Goal: Communication & Community: Connect with others

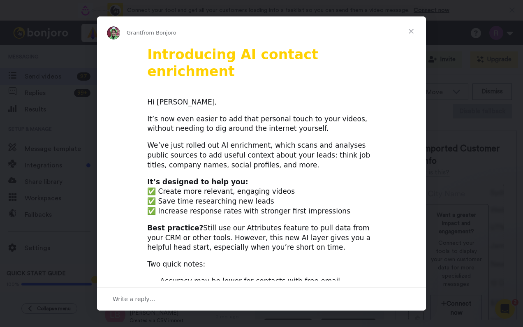
click at [412, 31] on span "Close" at bounding box center [411, 31] width 30 height 30
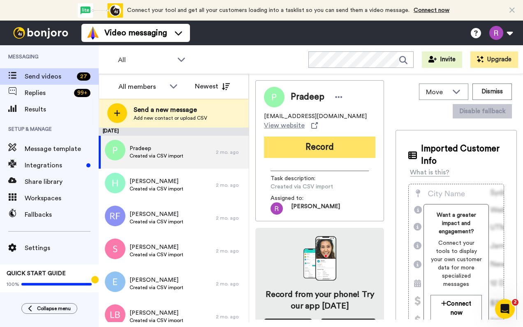
click at [353, 148] on button "Record" at bounding box center [319, 146] width 111 height 21
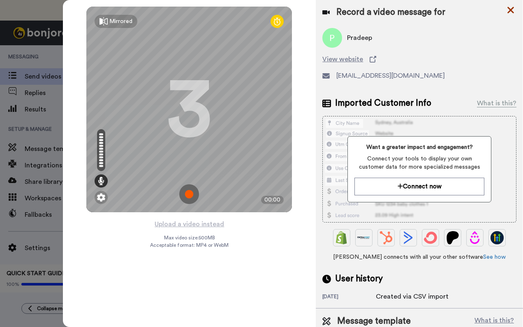
click at [509, 9] on icon at bounding box center [510, 10] width 7 height 7
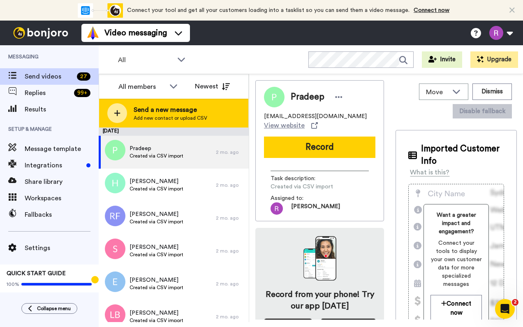
click at [190, 108] on span "Send a new message" at bounding box center [171, 110] width 74 height 10
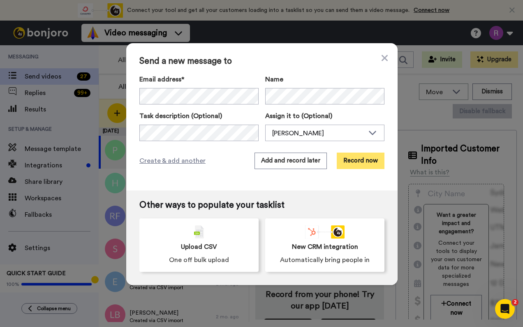
click at [363, 159] on button "Record now" at bounding box center [361, 161] width 48 height 16
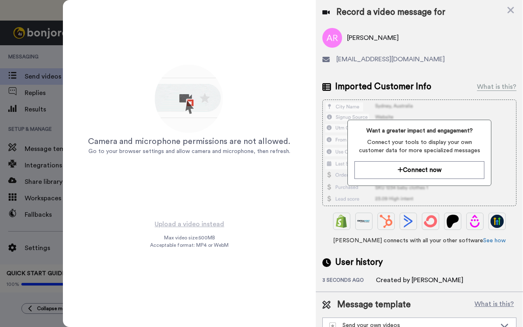
click at [402, 183] on div "Want a greater impact and engagement? Connect your tools to display your own cu…" at bounding box center [419, 153] width 144 height 66
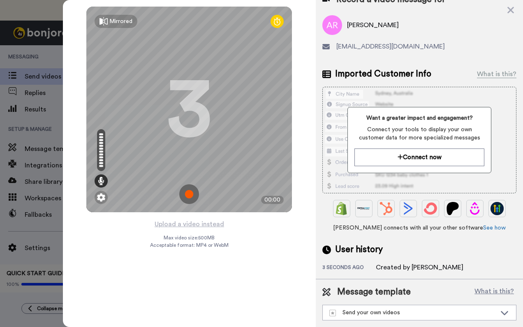
scroll to position [18, 0]
click at [362, 308] on div "Send your own videos" at bounding box center [412, 312] width 167 height 8
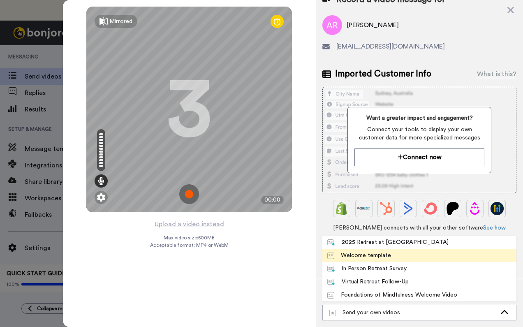
click at [365, 251] on div "Welcome template" at bounding box center [359, 255] width 64 height 8
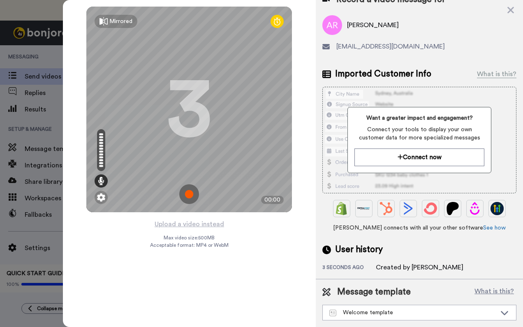
click at [195, 196] on img at bounding box center [189, 194] width 20 height 20
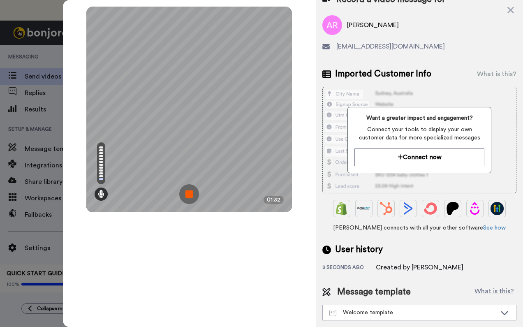
click at [195, 196] on img at bounding box center [189, 194] width 20 height 20
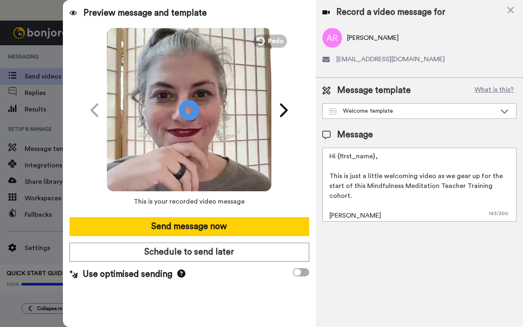
scroll to position [0, 0]
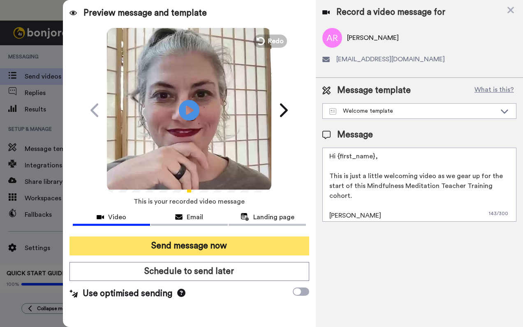
click at [168, 244] on button "Send message now" at bounding box center [189, 245] width 240 height 19
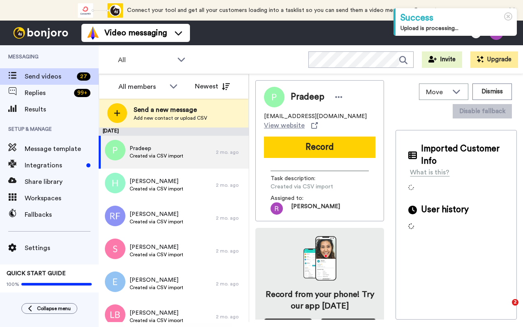
click at [218, 111] on div "Send a new message Add new contact or upload CSV" at bounding box center [173, 113] width 149 height 29
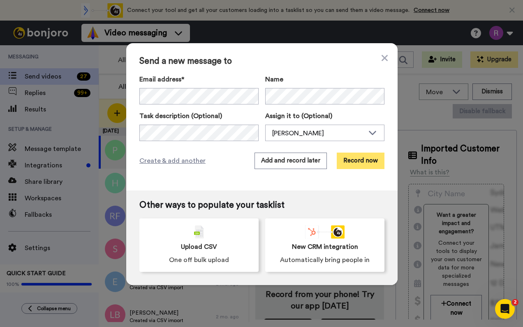
click at [364, 162] on button "Record now" at bounding box center [361, 161] width 48 height 16
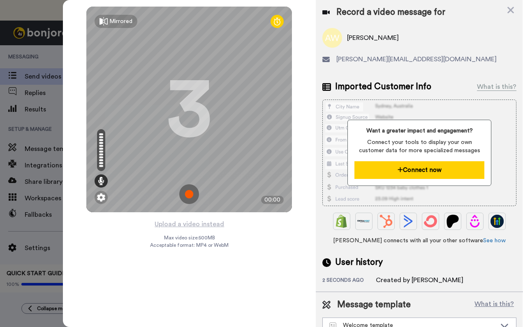
click at [372, 170] on button "Connect now" at bounding box center [419, 170] width 130 height 18
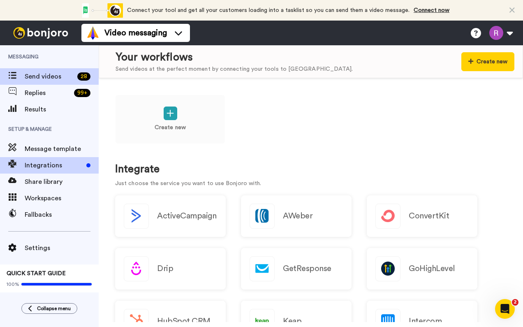
click at [41, 77] on span "Send videos" at bounding box center [49, 77] width 49 height 10
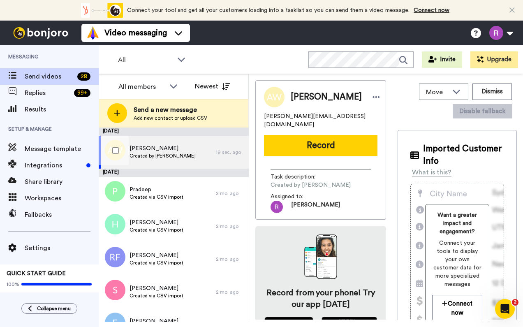
click at [194, 152] on div "Aly Workman Created by Rene Fay" at bounding box center [157, 152] width 117 height 33
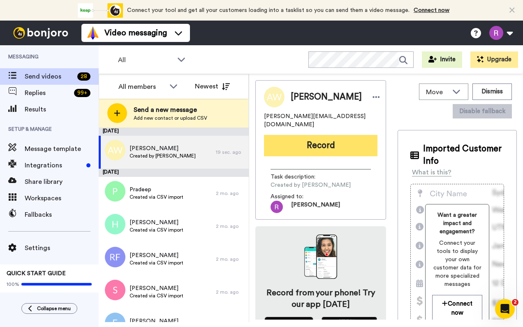
click at [336, 135] on button "Record" at bounding box center [320, 145] width 113 height 21
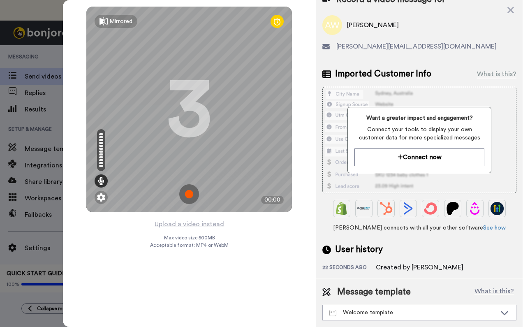
scroll to position [18, 0]
click at [196, 194] on img at bounding box center [189, 194] width 20 height 20
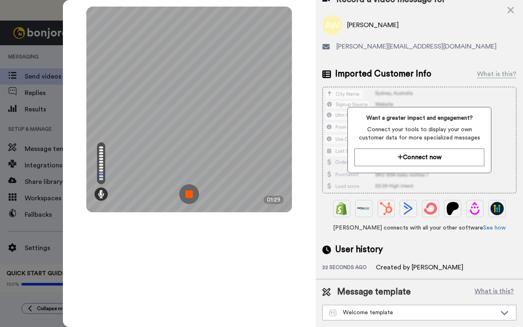
click at [193, 195] on img at bounding box center [189, 194] width 20 height 20
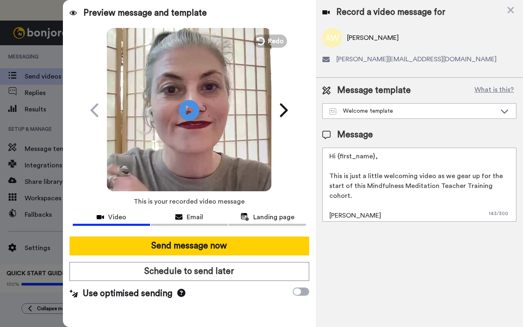
scroll to position [0, 0]
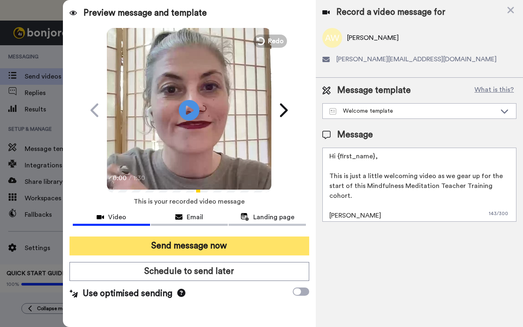
click at [217, 243] on button "Send message now" at bounding box center [189, 245] width 240 height 19
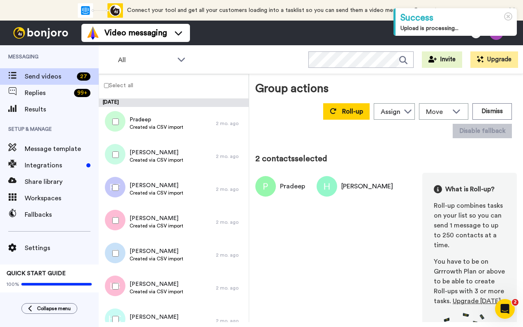
click at [114, 180] on div at bounding box center [114, 187] width 30 height 29
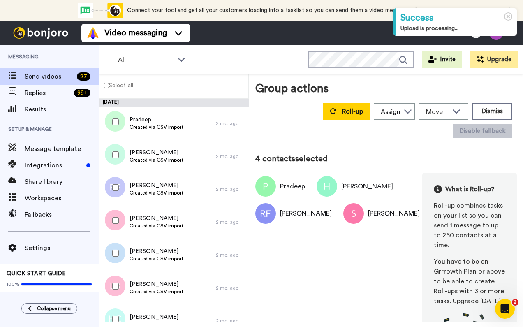
click at [118, 248] on div at bounding box center [114, 253] width 30 height 29
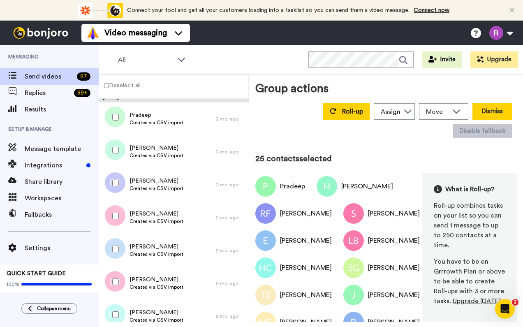
click at [493, 111] on button "Dismiss" at bounding box center [491, 111] width 39 height 16
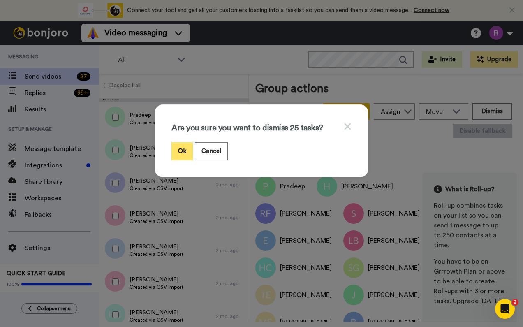
click at [184, 150] on button "Ok" at bounding box center [181, 151] width 21 height 18
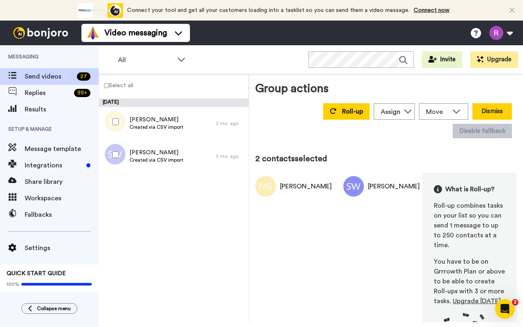
click at [497, 107] on button "Dismiss" at bounding box center [491, 111] width 39 height 16
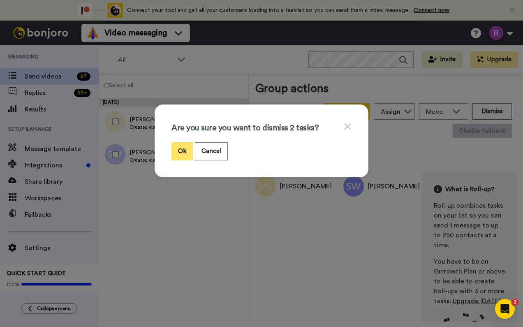
click at [185, 147] on button "Ok" at bounding box center [181, 151] width 21 height 18
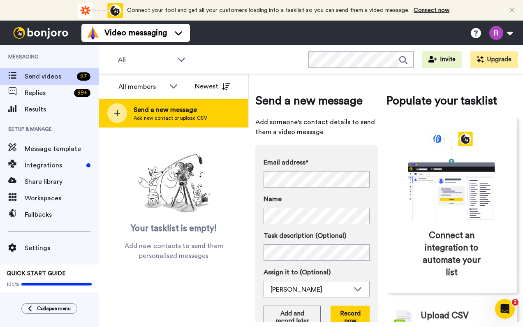
click at [173, 117] on span "Add new contact or upload CSV" at bounding box center [171, 118] width 74 height 7
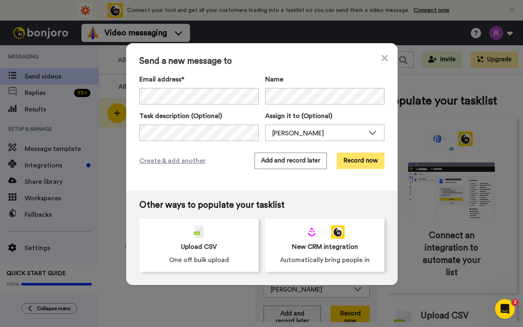
click at [351, 159] on button "Record now" at bounding box center [361, 161] width 48 height 16
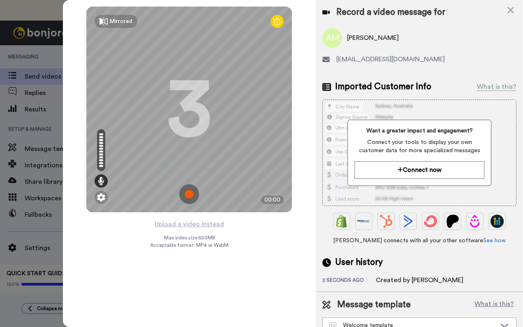
click at [193, 197] on img at bounding box center [189, 194] width 20 height 20
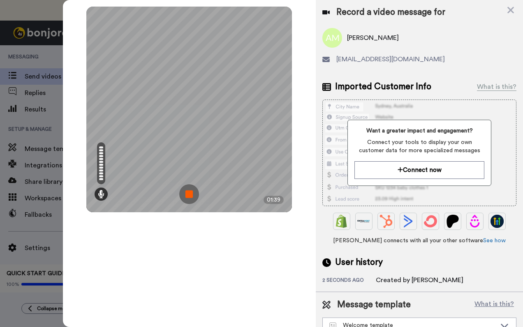
click at [195, 198] on img at bounding box center [189, 194] width 20 height 20
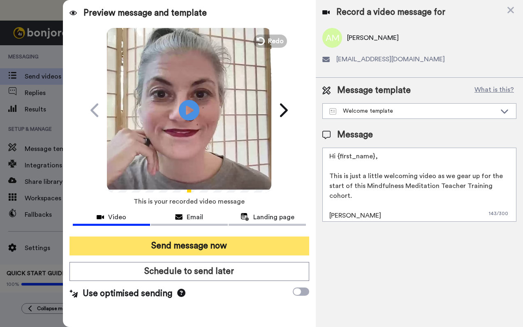
click at [164, 243] on button "Send message now" at bounding box center [189, 245] width 240 height 19
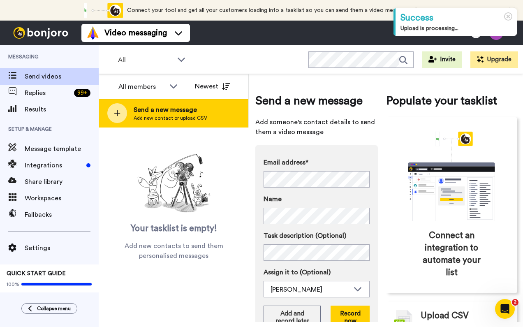
click at [225, 111] on div "Send a new message Add new contact or upload CSV" at bounding box center [173, 113] width 149 height 29
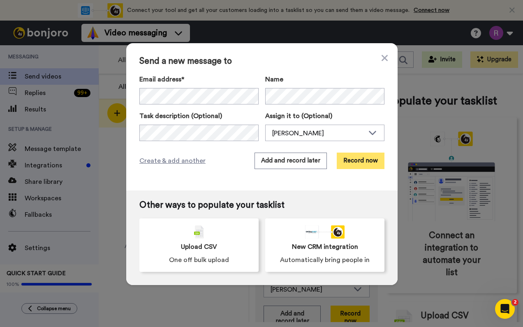
click at [352, 162] on button "Record now" at bounding box center [361, 161] width 48 height 16
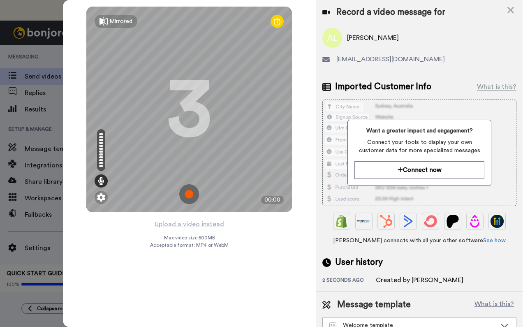
click at [194, 196] on img at bounding box center [189, 194] width 20 height 20
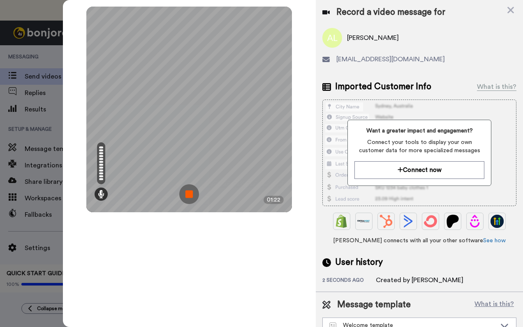
click at [190, 198] on img at bounding box center [189, 194] width 20 height 20
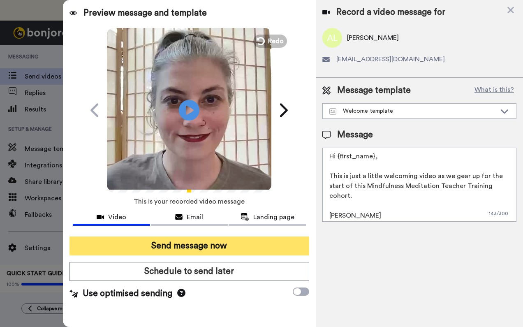
click at [225, 245] on button "Send message now" at bounding box center [189, 245] width 240 height 19
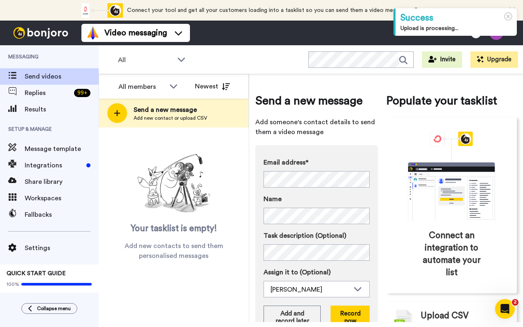
click at [47, 34] on img at bounding box center [41, 33] width 62 height 12
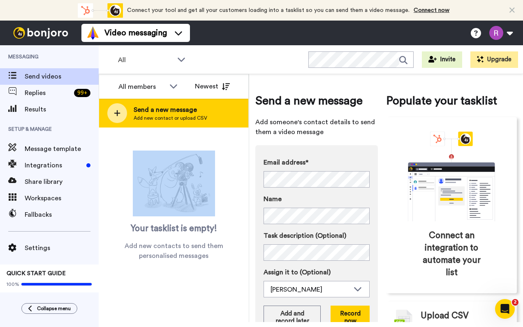
click at [191, 105] on span "Send a new message" at bounding box center [171, 110] width 74 height 10
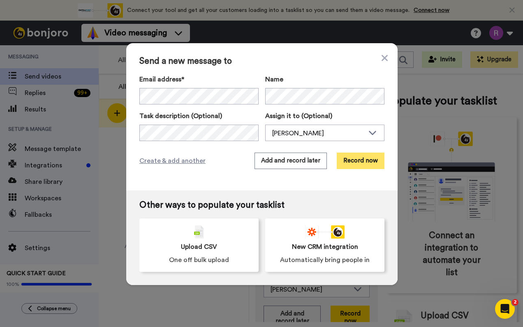
click at [363, 161] on button "Record now" at bounding box center [361, 161] width 48 height 16
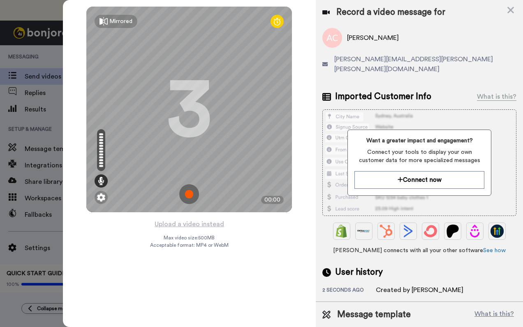
click at [192, 194] on img at bounding box center [189, 194] width 20 height 20
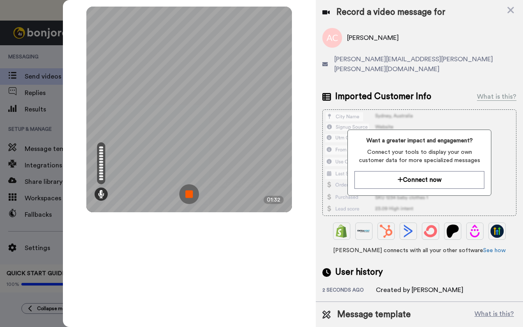
click at [192, 194] on img at bounding box center [189, 194] width 20 height 20
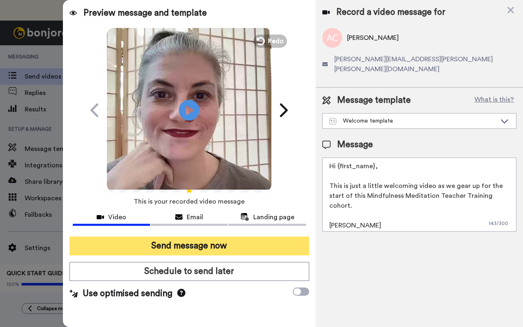
click at [177, 250] on button "Send message now" at bounding box center [189, 245] width 240 height 19
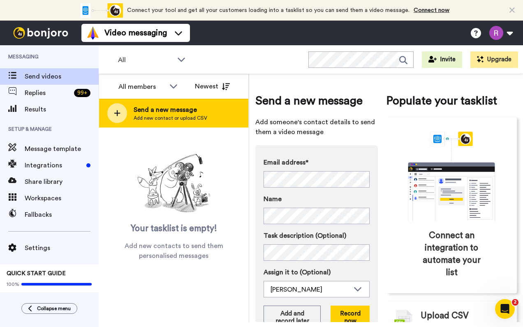
click at [213, 110] on div "Send a new message Add new contact or upload CSV" at bounding box center [173, 113] width 149 height 29
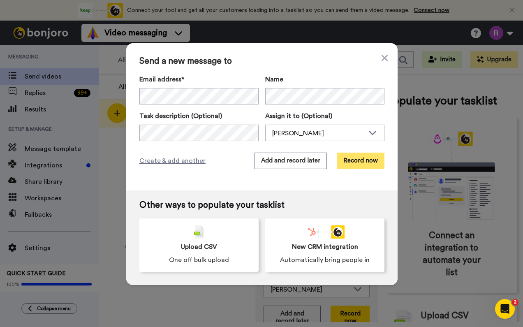
click at [357, 162] on button "Record now" at bounding box center [361, 161] width 48 height 16
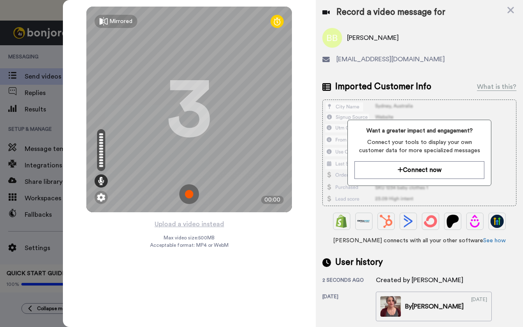
click at [188, 195] on img at bounding box center [189, 194] width 20 height 20
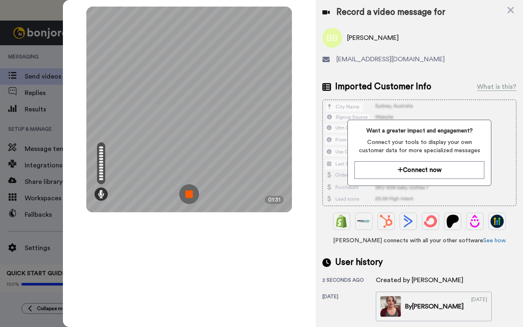
click at [188, 195] on img at bounding box center [189, 194] width 20 height 20
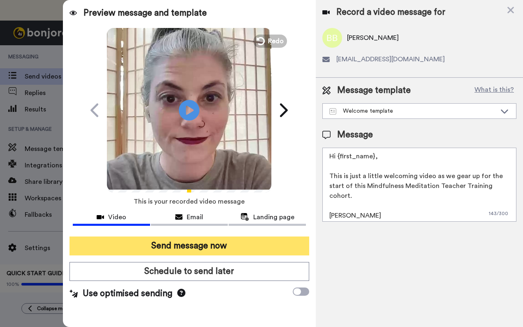
click at [192, 246] on button "Send message now" at bounding box center [189, 245] width 240 height 19
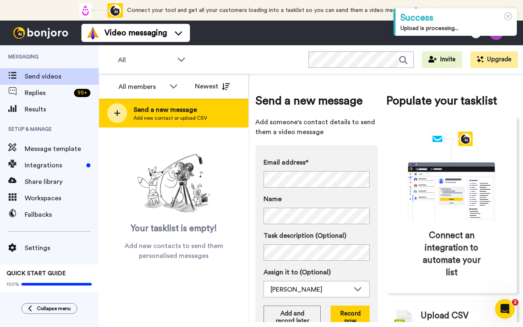
click at [182, 106] on span "Send a new message" at bounding box center [171, 110] width 74 height 10
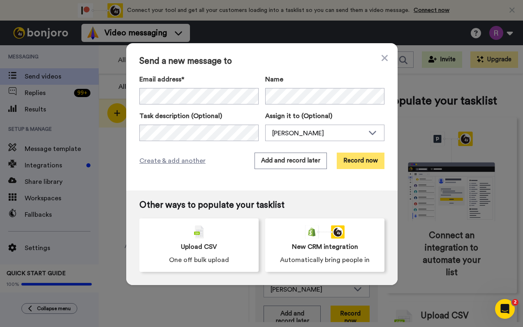
click at [379, 162] on button "Record now" at bounding box center [361, 161] width 48 height 16
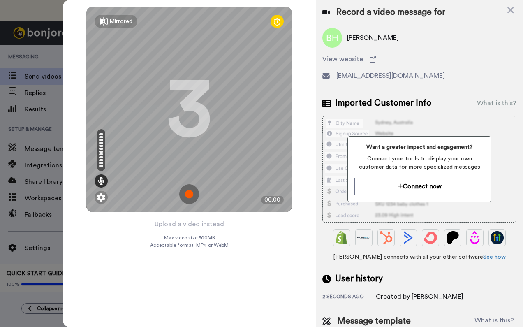
click at [193, 194] on img at bounding box center [189, 194] width 20 height 20
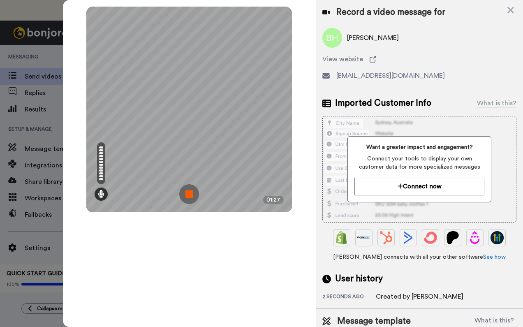
click at [193, 194] on img at bounding box center [189, 194] width 20 height 20
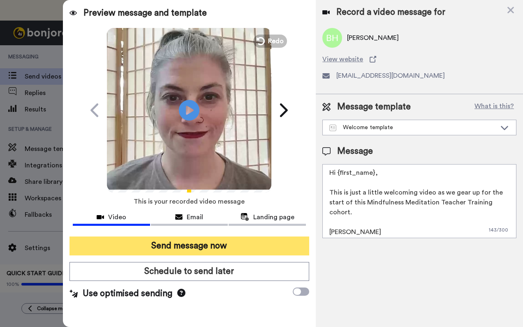
click at [195, 248] on button "Send message now" at bounding box center [189, 245] width 240 height 19
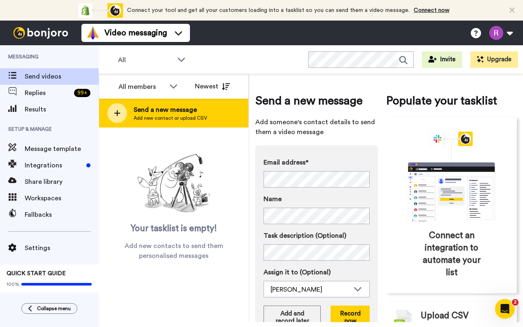
click at [178, 120] on span "Add new contact or upload CSV" at bounding box center [171, 118] width 74 height 7
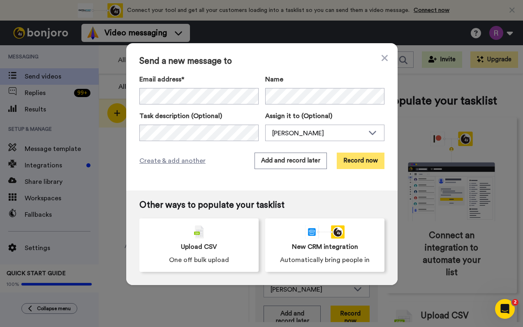
click at [359, 162] on button "Record now" at bounding box center [361, 161] width 48 height 16
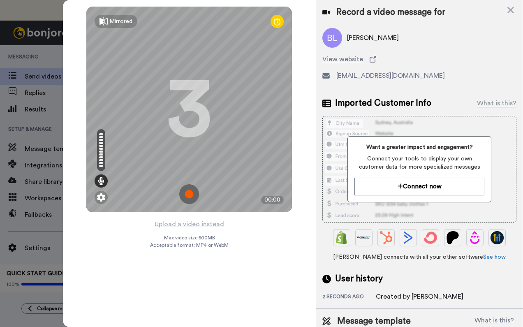
click at [193, 195] on img at bounding box center [189, 194] width 20 height 20
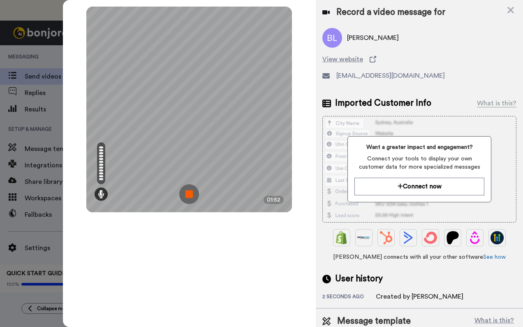
click at [193, 195] on img at bounding box center [189, 194] width 20 height 20
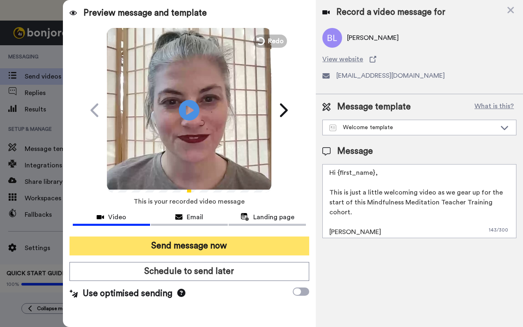
click at [176, 247] on button "Send message now" at bounding box center [189, 245] width 240 height 19
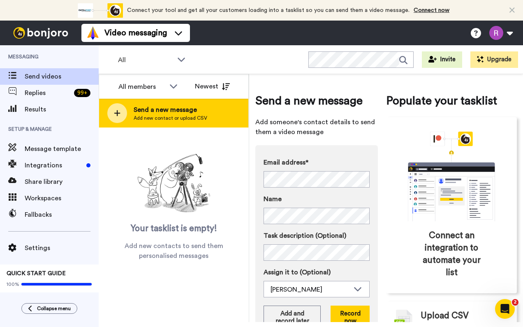
click at [209, 99] on div "Send a new message Add new contact or upload CSV" at bounding box center [173, 113] width 149 height 29
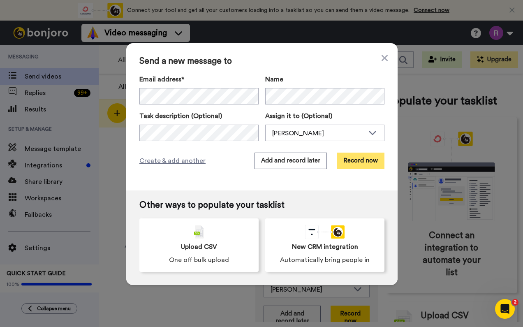
click at [371, 164] on button "Record now" at bounding box center [361, 161] width 48 height 16
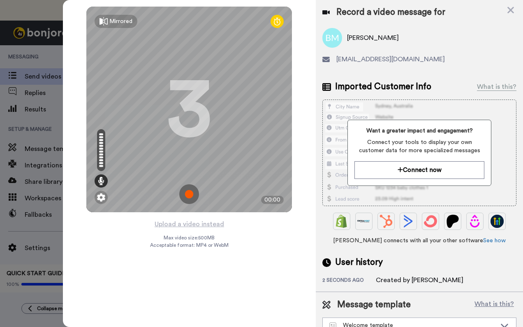
click at [188, 190] on img at bounding box center [189, 194] width 20 height 20
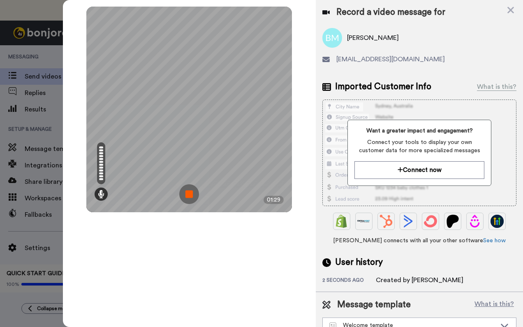
click at [188, 190] on img at bounding box center [189, 194] width 20 height 20
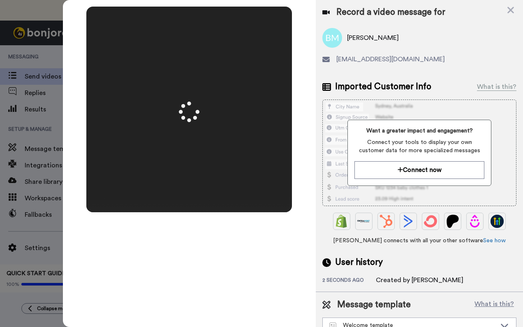
click at [188, 190] on video at bounding box center [189, 110] width 411 height 206
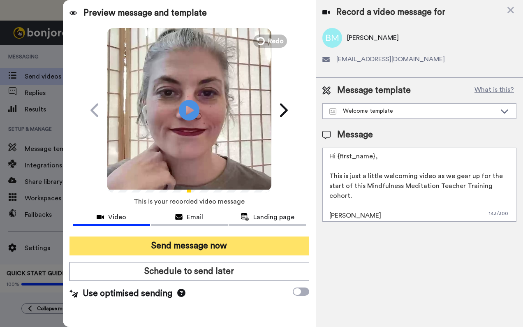
click at [173, 246] on button "Send message now" at bounding box center [189, 245] width 240 height 19
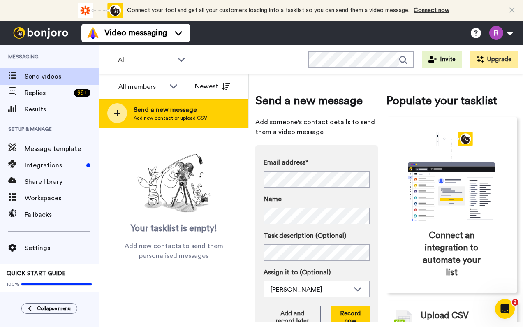
click at [211, 112] on div "Send a new message Add new contact or upload CSV" at bounding box center [173, 113] width 149 height 29
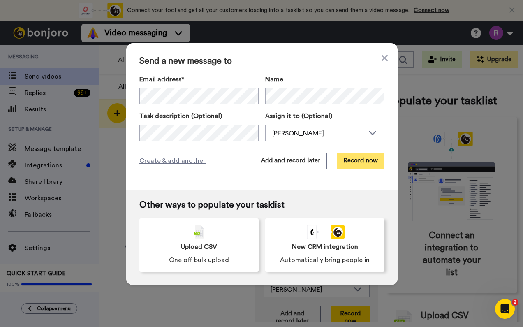
click at [375, 160] on button "Record now" at bounding box center [361, 161] width 48 height 16
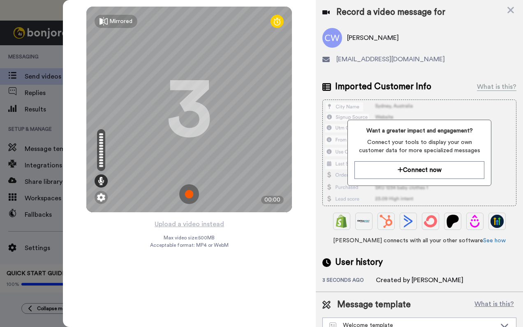
click at [190, 193] on img at bounding box center [189, 194] width 20 height 20
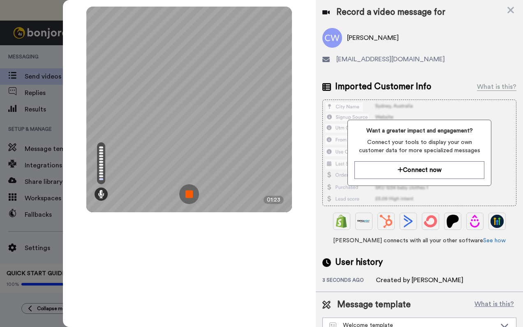
click at [190, 193] on img at bounding box center [189, 194] width 20 height 20
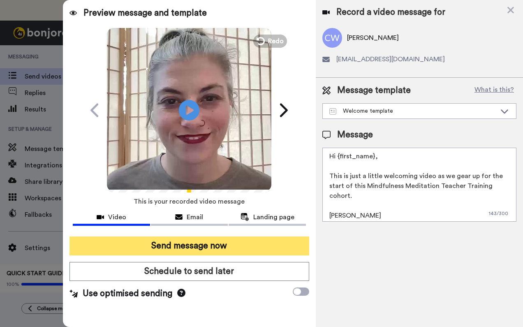
click at [198, 241] on button "Send message now" at bounding box center [189, 245] width 240 height 19
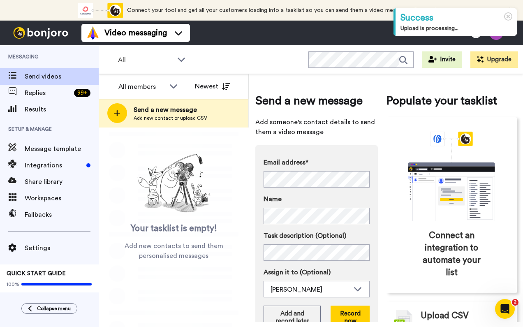
click at [234, 61] on div "All Invite Upgrade" at bounding box center [311, 59] width 424 height 29
click at [257, 37] on div "Video messaging Help docs Settings" at bounding box center [302, 33] width 442 height 25
